Goal: Task Accomplishment & Management: Use online tool/utility

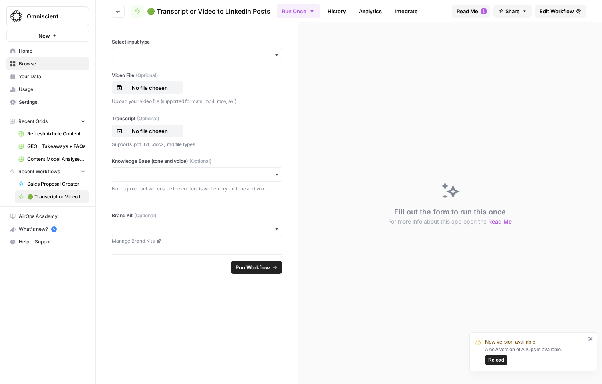
click at [345, 161] on div "Fill out the form to run this once For more info about this app open the Read Me" at bounding box center [449, 203] width 303 height 362
click at [495, 359] on span "Reload" at bounding box center [496, 360] width 16 height 7
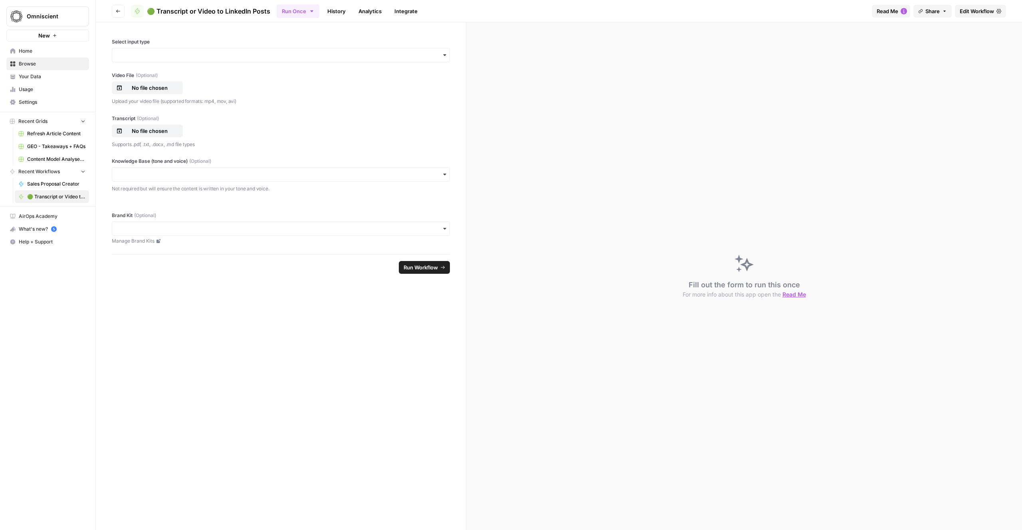
click at [567, 230] on div "Fill out the form to run this once For more info about this app open the Read Me" at bounding box center [744, 276] width 556 height 508
drag, startPoint x: 567, startPoint y: 230, endPoint x: 561, endPoint y: 229, distance: 5.6
click at [567, 230] on div "Fill out the form to run this once For more info about this app open the Read Me" at bounding box center [744, 276] width 556 height 508
click at [561, 229] on div "Fill out the form to run this once For more info about this app open the Read Me" at bounding box center [744, 276] width 556 height 508
